Goal: Transaction & Acquisition: Obtain resource

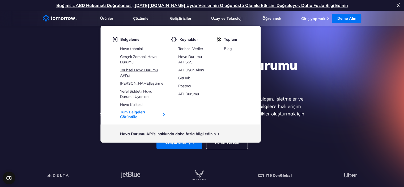
click at [142, 71] on font "Tarihsel Hava Durumu API'si" at bounding box center [139, 72] width 38 height 10
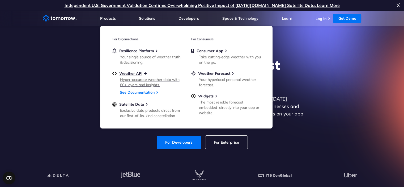
click at [139, 72] on span "Weather API" at bounding box center [130, 73] width 23 height 5
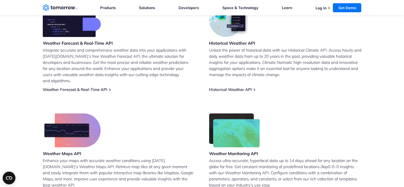
scroll to position [239, 0]
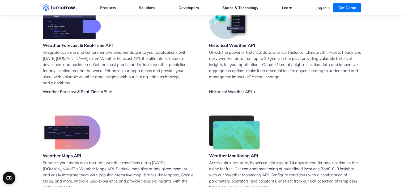
click at [104, 89] on link "Weather Forecast & Real-Time API" at bounding box center [75, 91] width 65 height 5
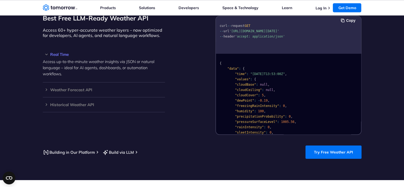
scroll to position [478, 0]
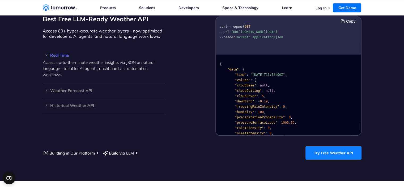
click at [321, 146] on link "Try Free Weather API" at bounding box center [333, 152] width 56 height 13
